Goal: Complete application form

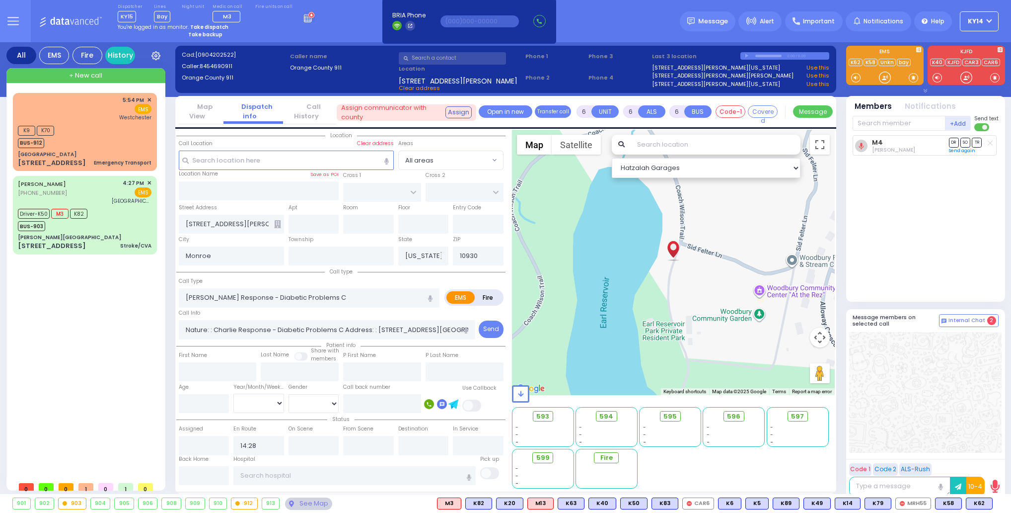
select select
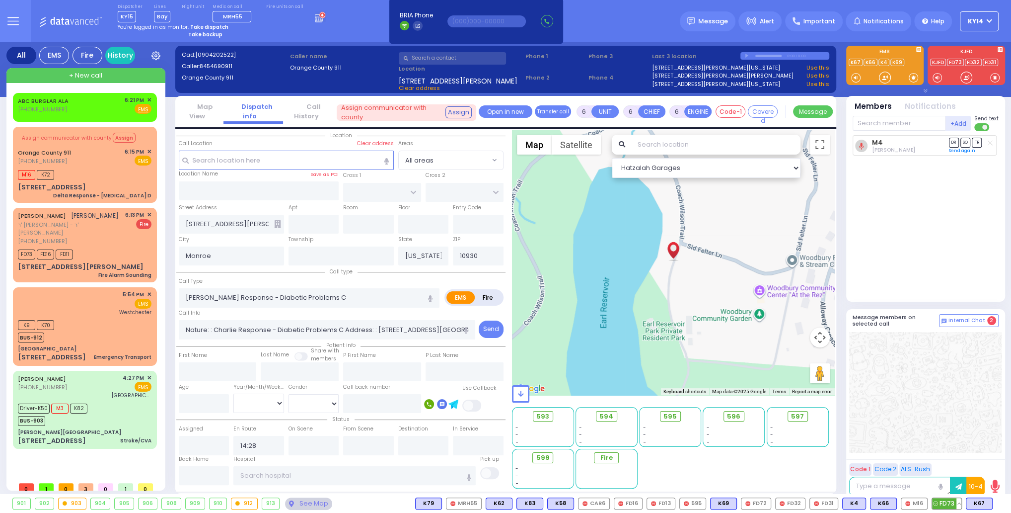
click at [958, 501] on button at bounding box center [959, 503] width 5 height 11
click at [960, 501] on button at bounding box center [959, 503] width 5 height 11
click at [952, 457] on icon at bounding box center [952, 459] width 10 height 10
click at [955, 442] on icon at bounding box center [952, 445] width 10 height 10
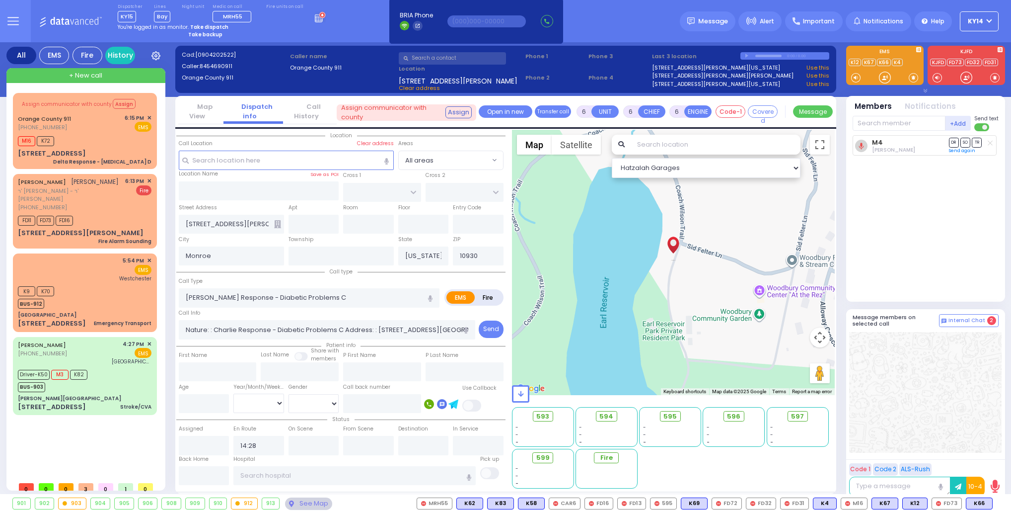
select select
